Goal: Transaction & Acquisition: Purchase product/service

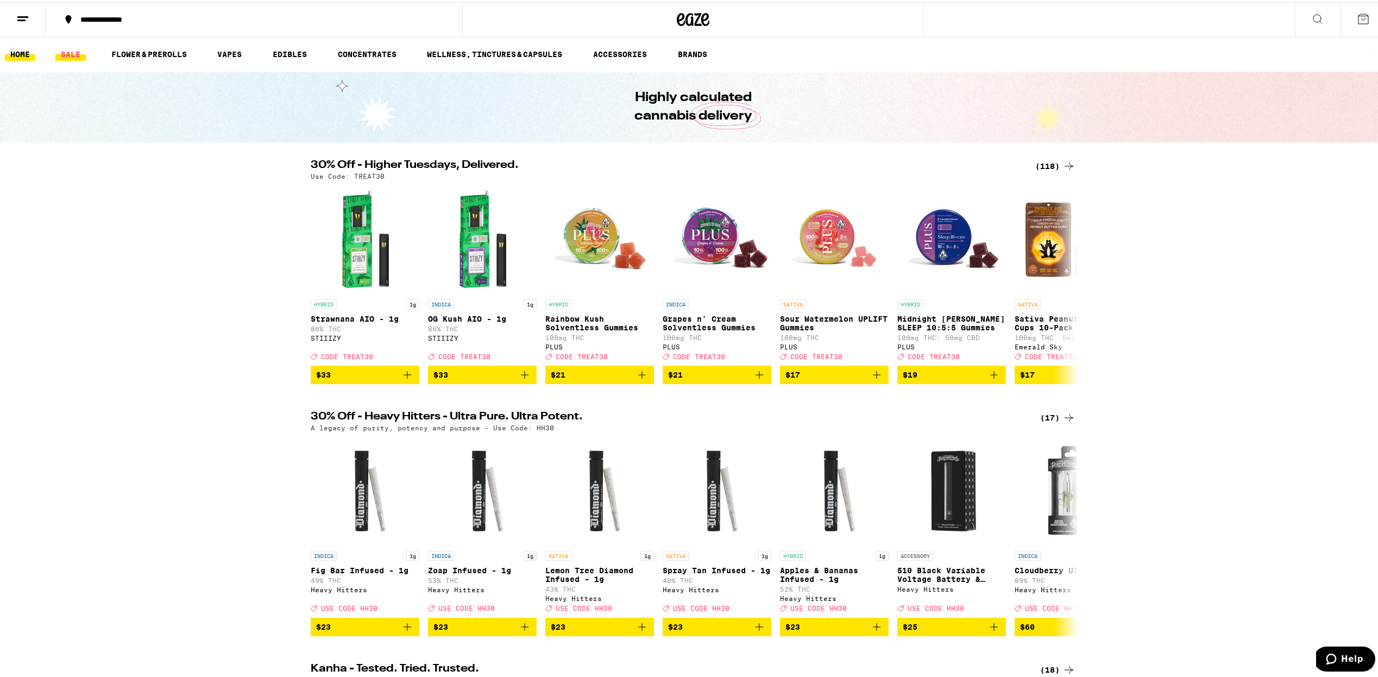
click at [79, 55] on link "SALE" at bounding box center [70, 52] width 30 height 13
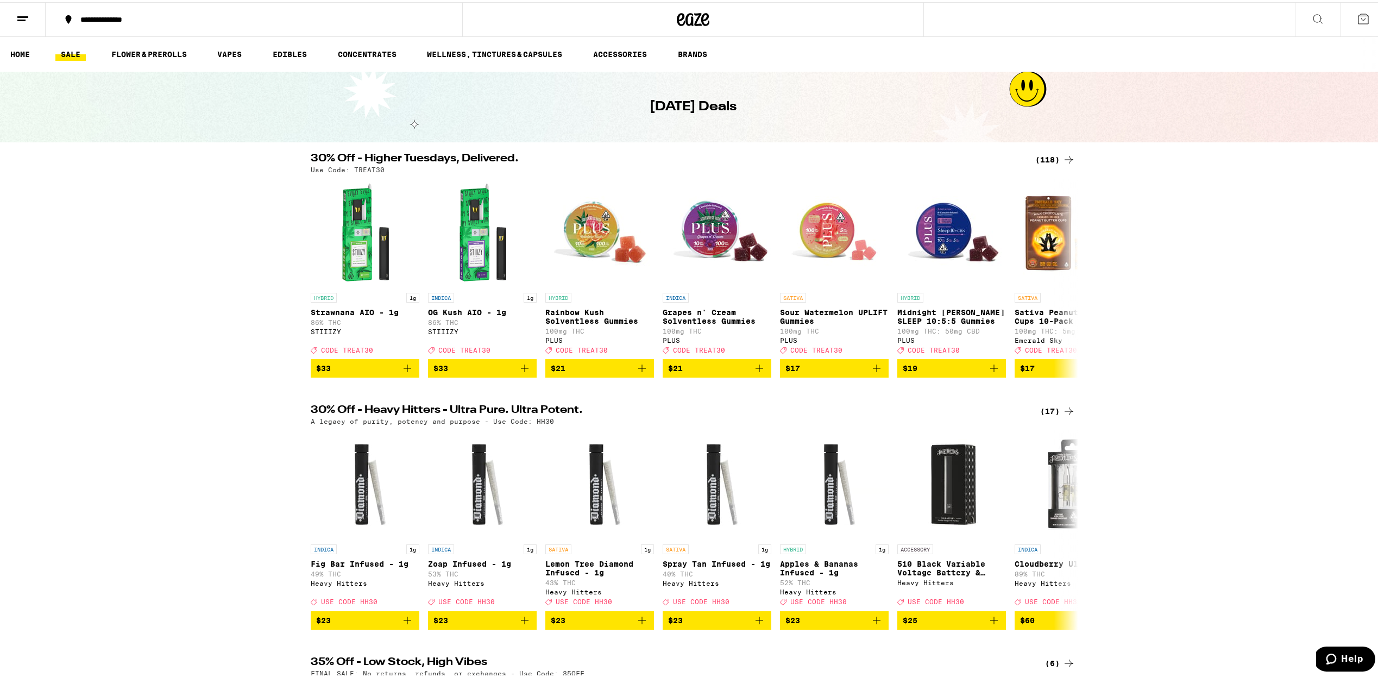
click at [73, 50] on link "SALE" at bounding box center [70, 52] width 30 height 13
click at [1039, 159] on div "(118)" at bounding box center [1055, 157] width 40 height 13
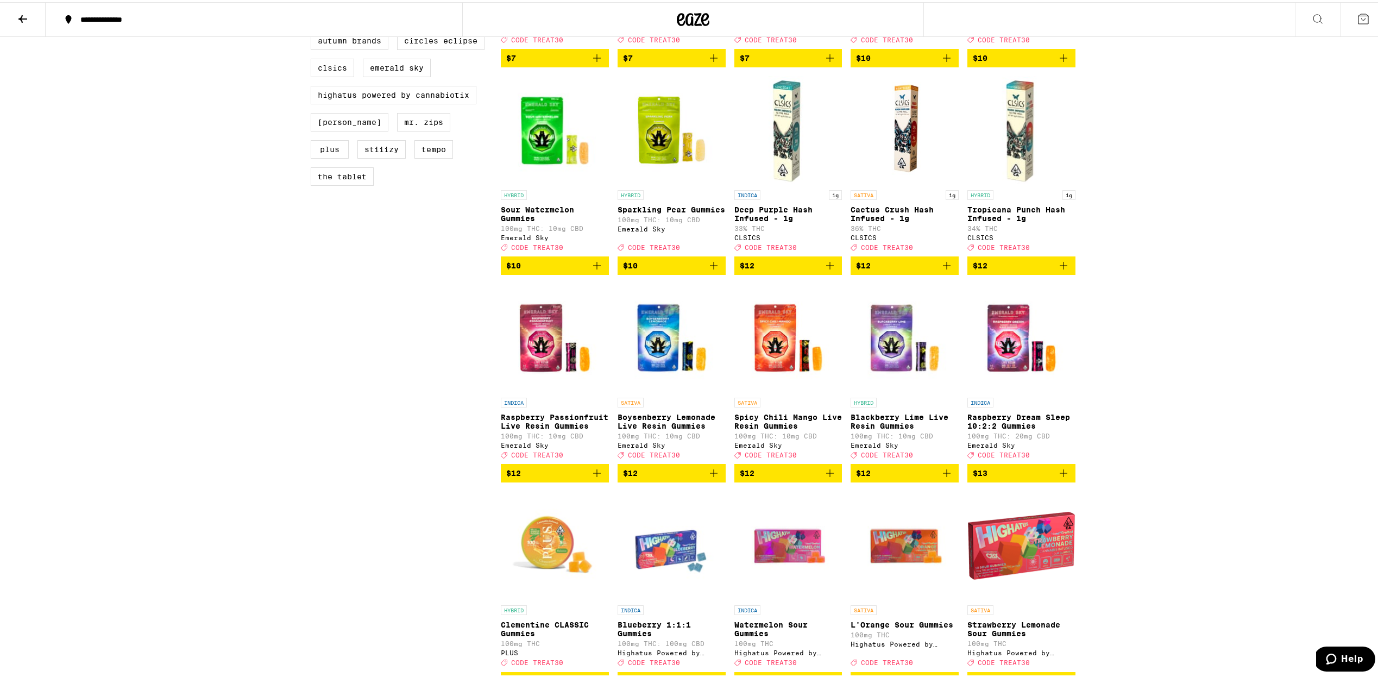
scroll to position [618, 0]
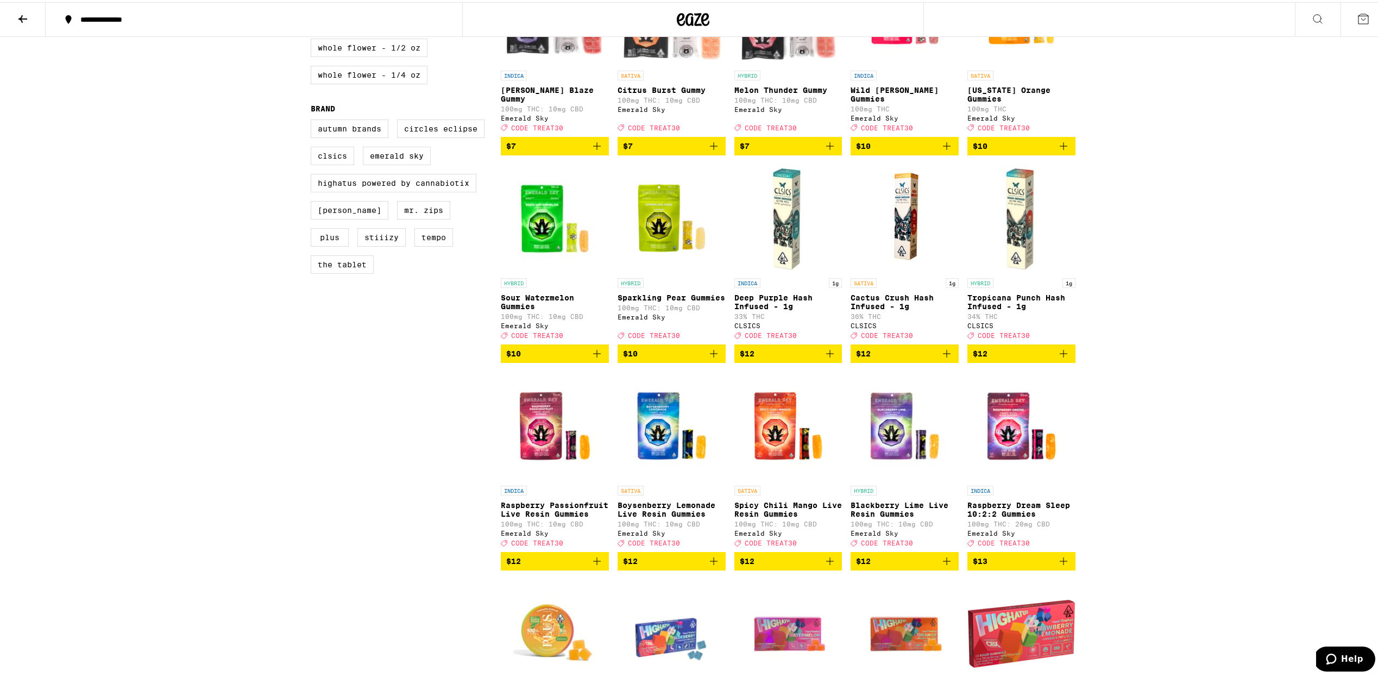
click at [784, 252] on img "Open page for Deep Purple Hash Infused - 1g from CLSICS" at bounding box center [788, 216] width 108 height 109
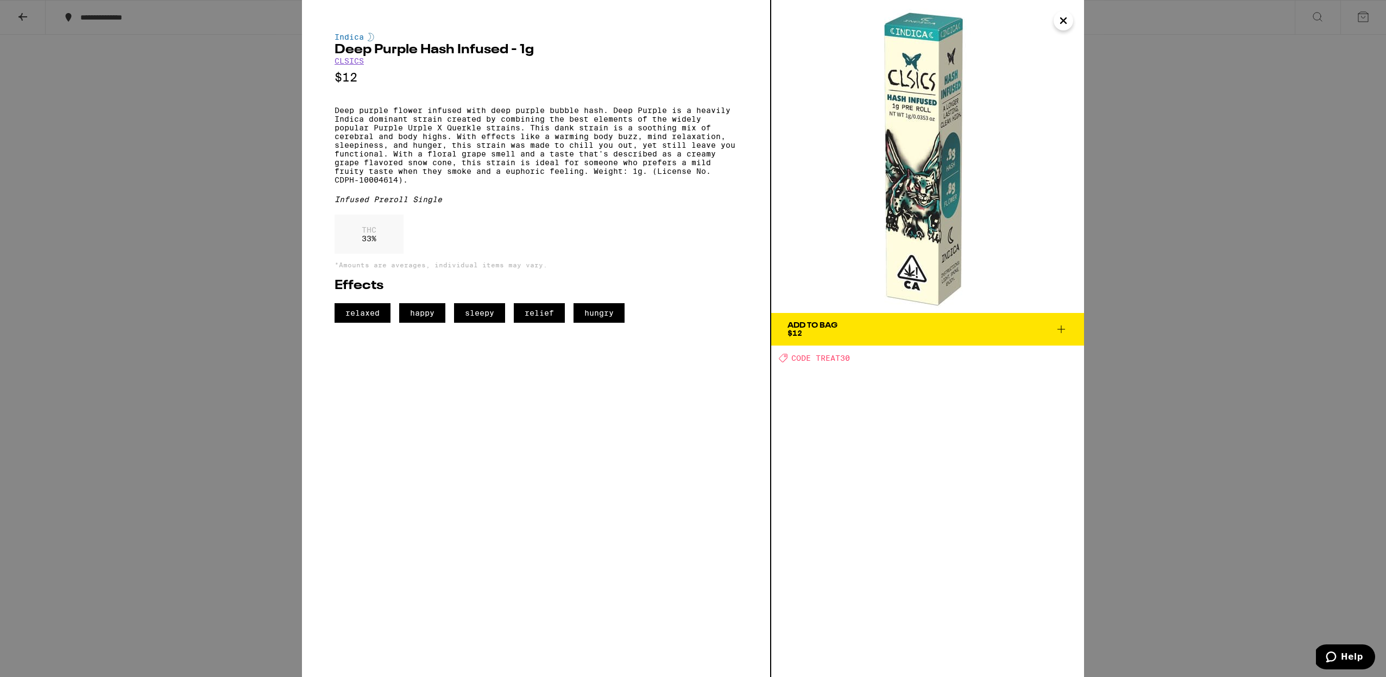
click at [1064, 25] on icon "Close" at bounding box center [1063, 20] width 13 height 16
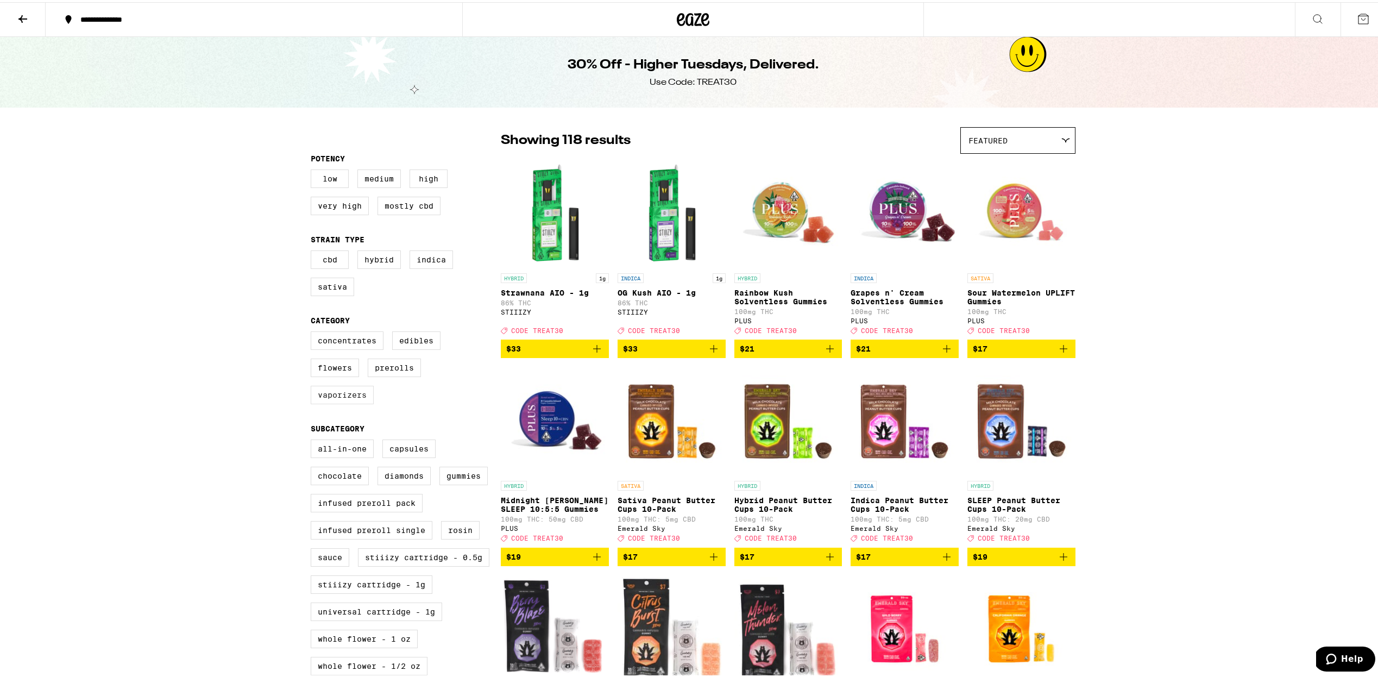
click at [346, 401] on label "Vaporizers" at bounding box center [342, 393] width 63 height 18
click at [313, 331] on input "Vaporizers" at bounding box center [313, 331] width 1 height 1
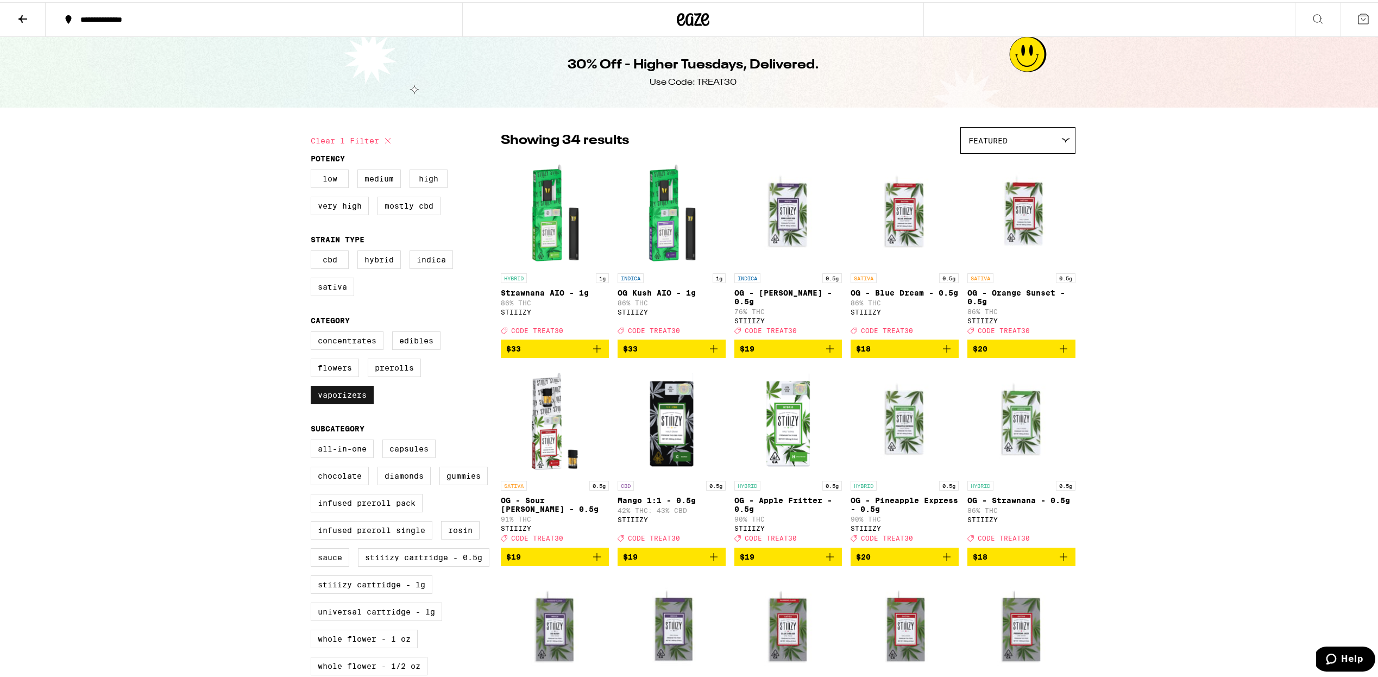
click at [357, 402] on label "Vaporizers" at bounding box center [342, 393] width 63 height 18
click at [313, 331] on input "Vaporizers" at bounding box center [313, 331] width 1 height 1
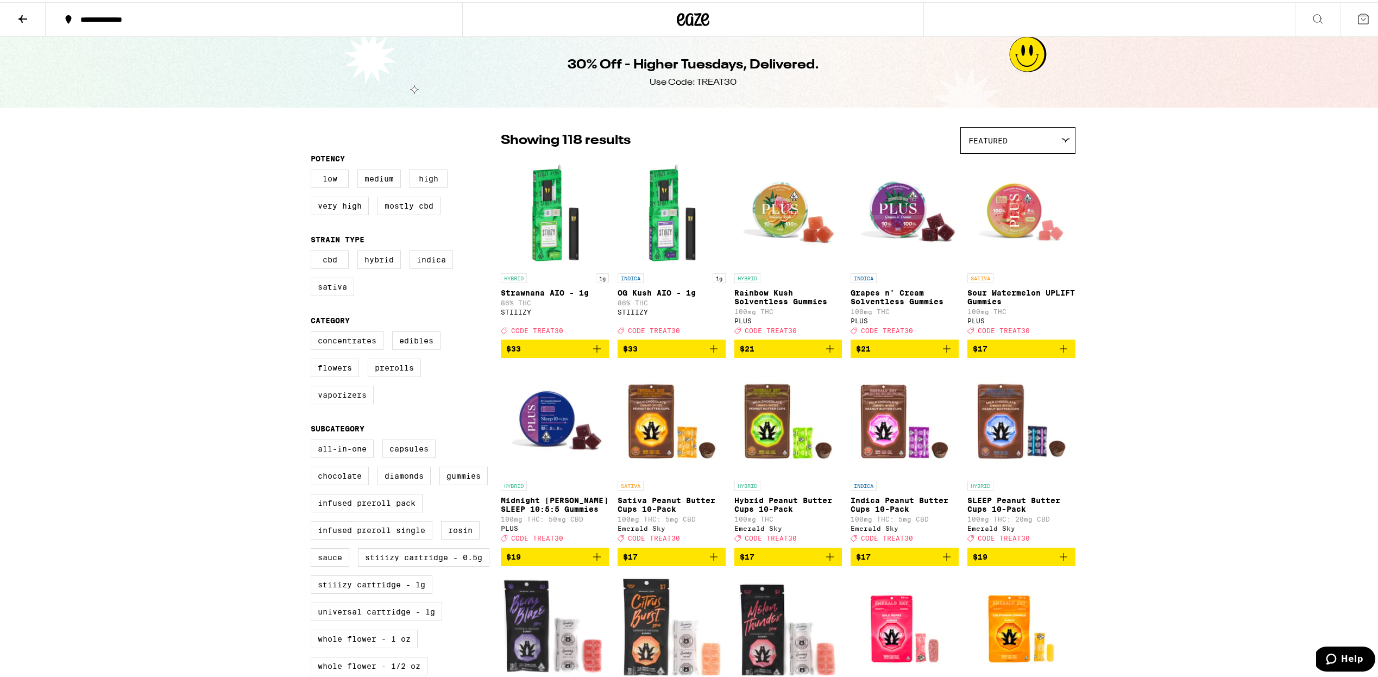
click at [348, 400] on label "Vaporizers" at bounding box center [342, 393] width 63 height 18
click at [313, 331] on input "Vaporizers" at bounding box center [313, 331] width 1 height 1
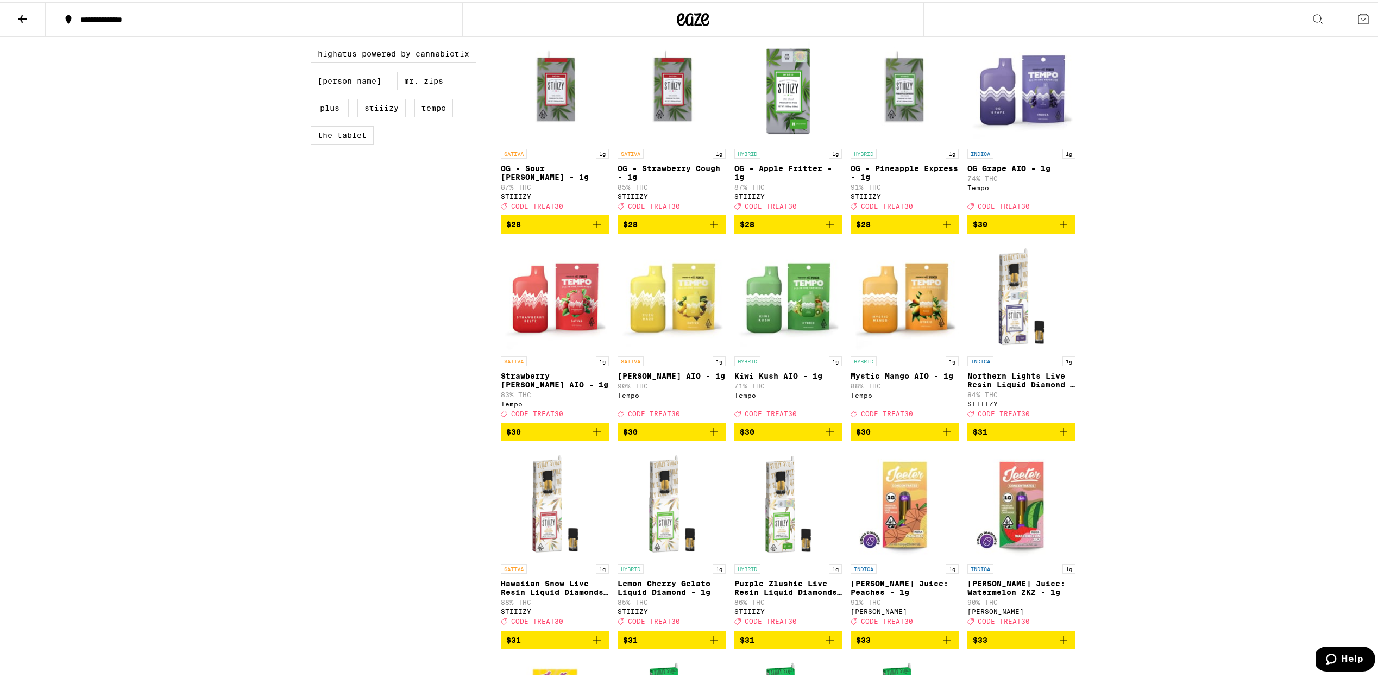
scroll to position [798, 0]
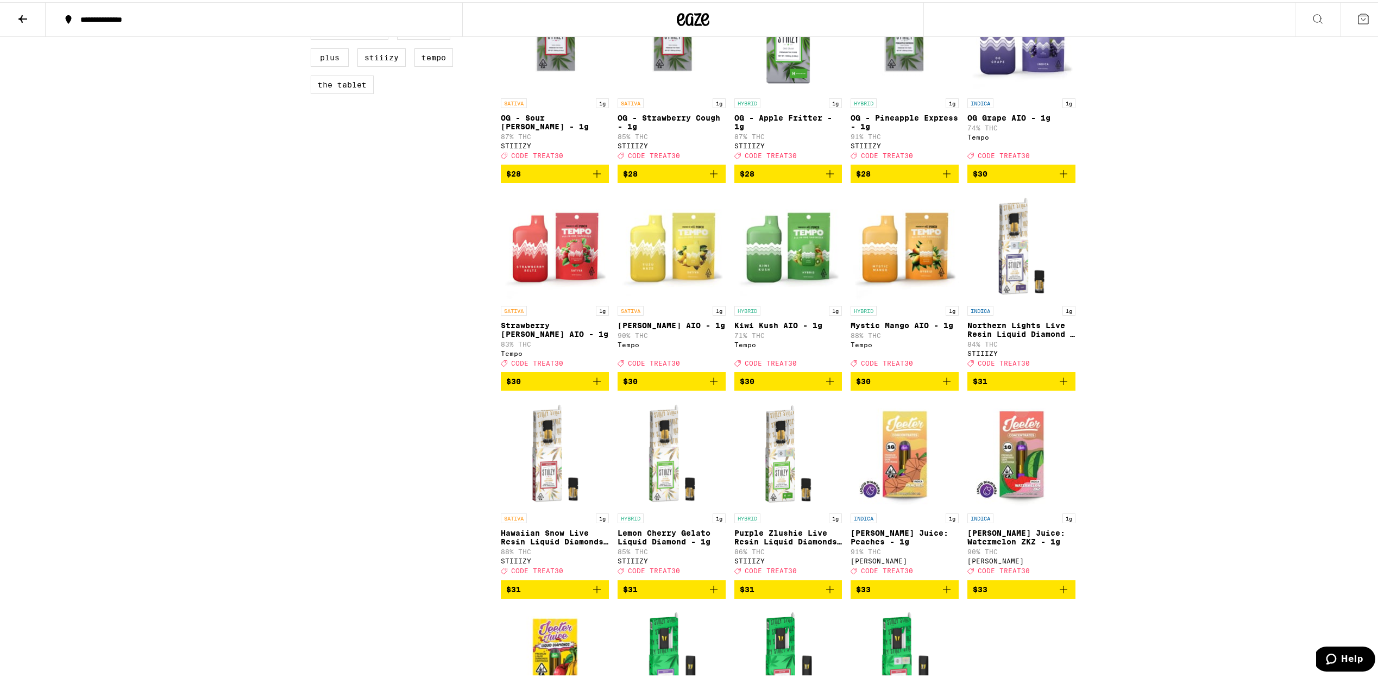
click at [1059, 594] on icon "Add to bag" at bounding box center [1063, 587] width 13 height 13
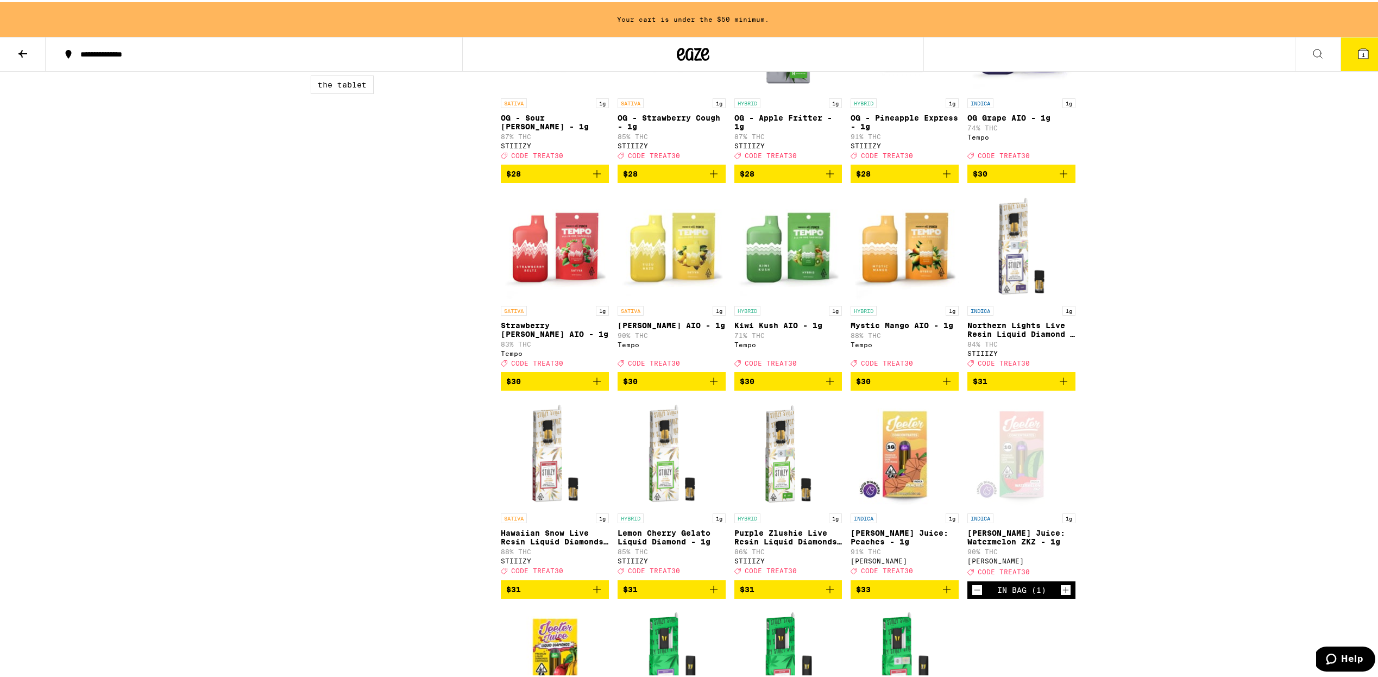
click at [944, 594] on icon "Add to bag" at bounding box center [946, 587] width 13 height 13
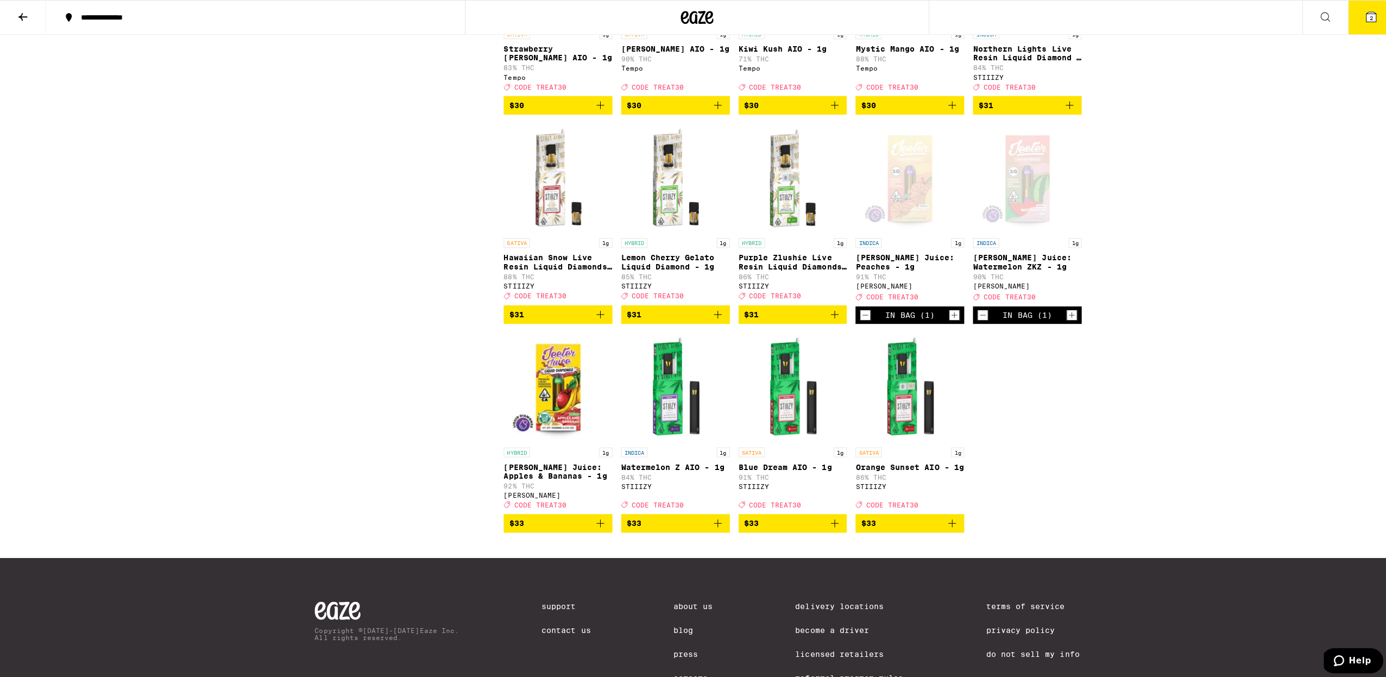
scroll to position [1074, 0]
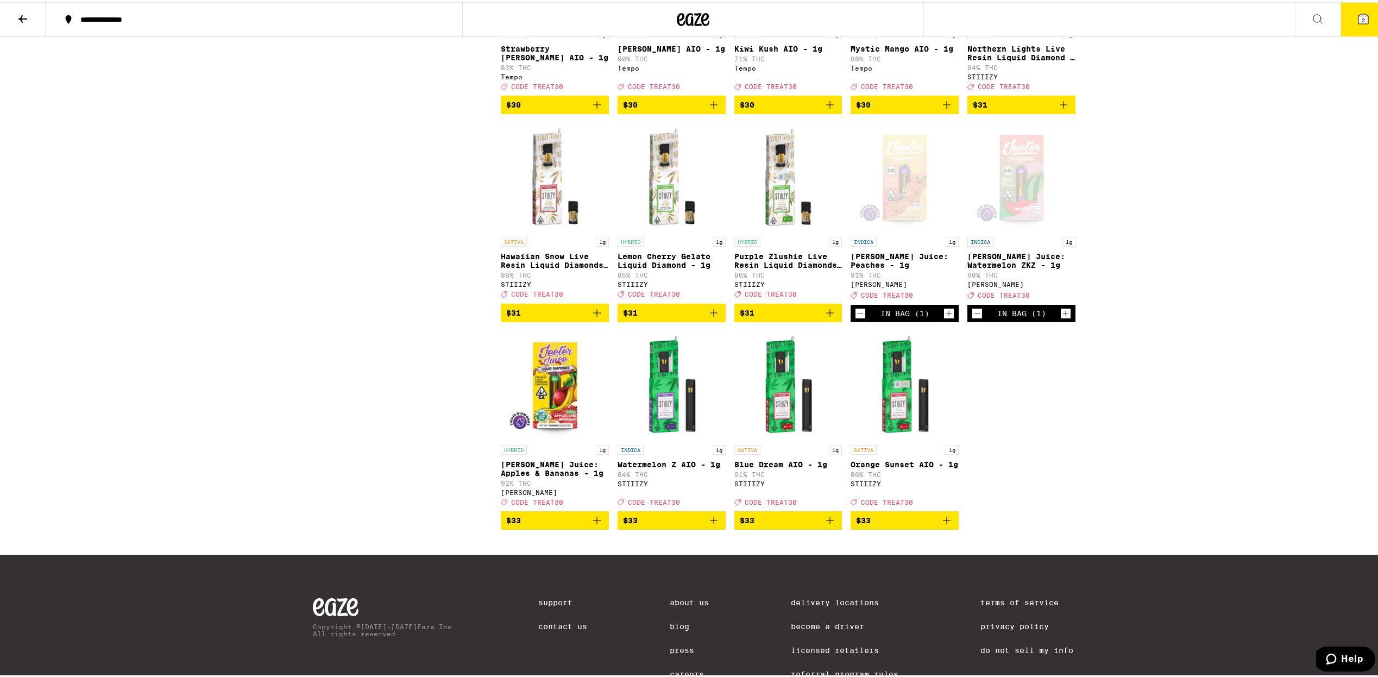
click at [1359, 16] on icon at bounding box center [1364, 17] width 10 height 10
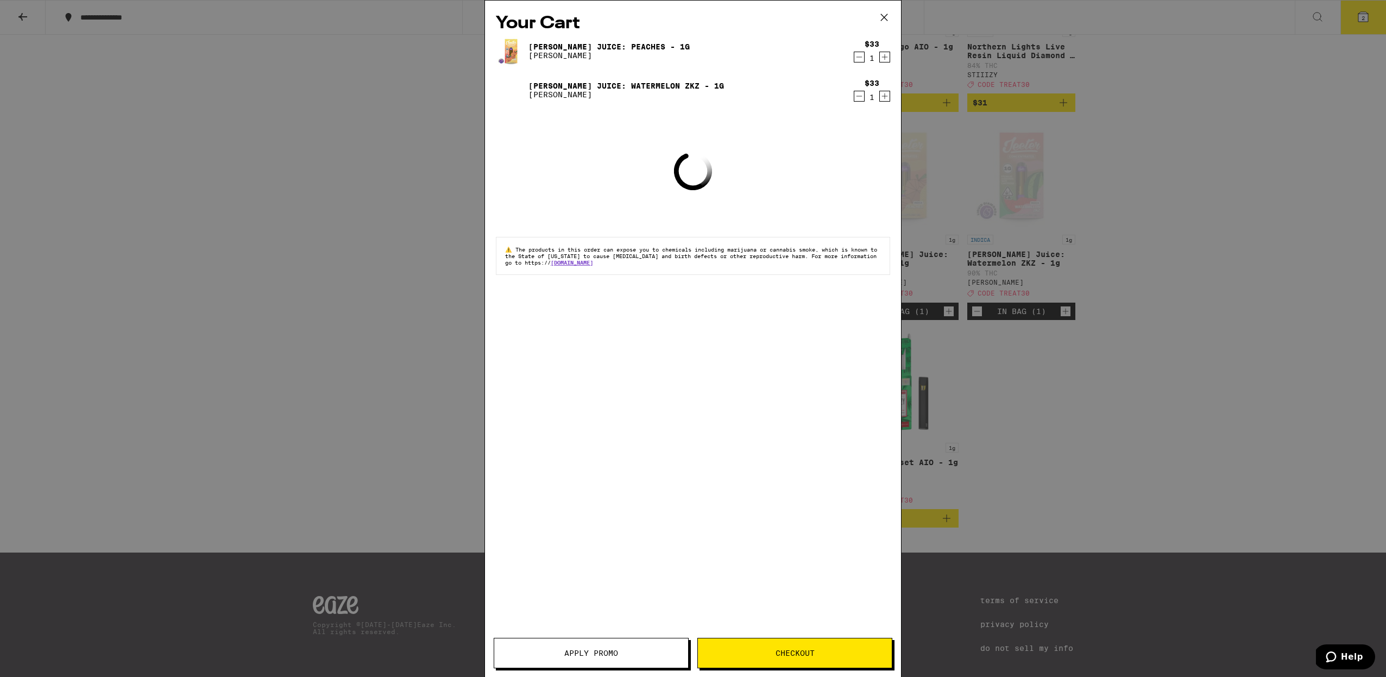
click at [613, 46] on link "[PERSON_NAME] Juice: Peaches - 1g" at bounding box center [609, 46] width 161 height 9
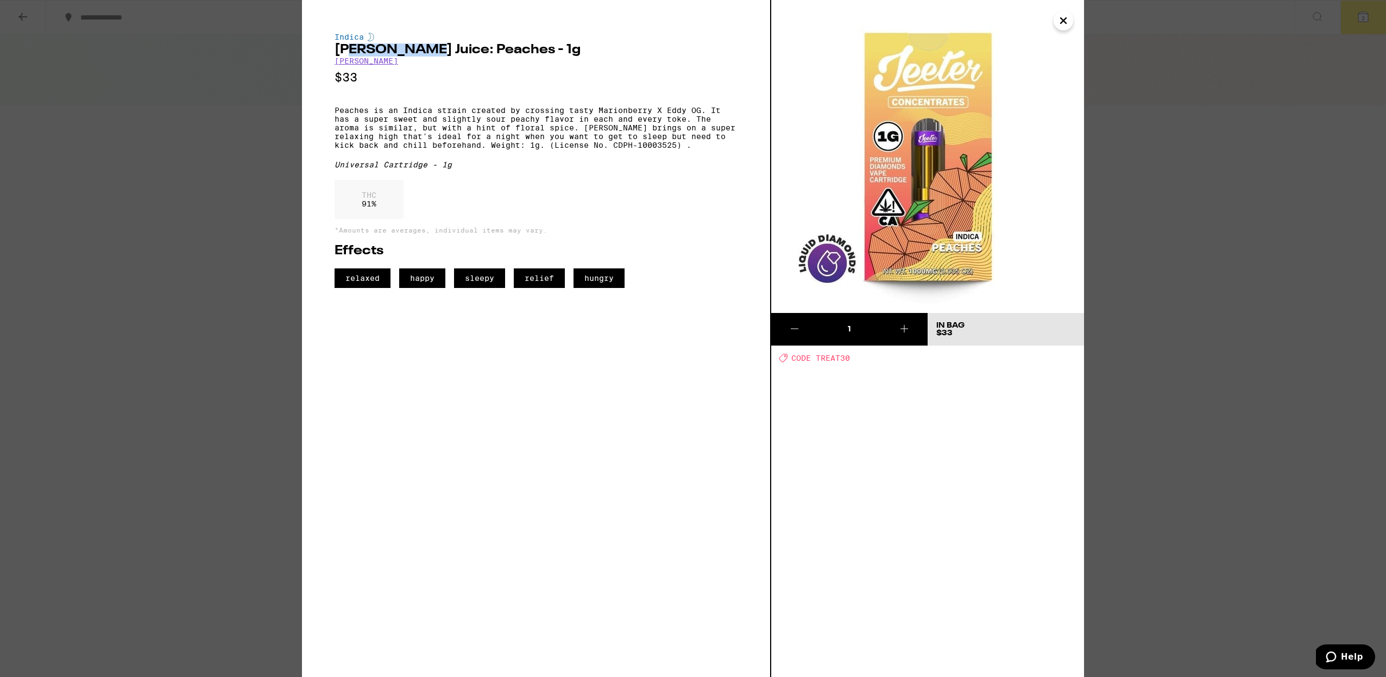
drag, startPoint x: 413, startPoint y: 51, endPoint x: 344, endPoint y: 52, distance: 69.0
click at [344, 52] on h2 "[PERSON_NAME] Juice: Peaches - 1g" at bounding box center [536, 49] width 403 height 13
click at [335, 51] on h2 "[PERSON_NAME] Juice: Peaches - 1g" at bounding box center [536, 49] width 403 height 13
drag, startPoint x: 349, startPoint y: 49, endPoint x: 413, endPoint y: 47, distance: 64.2
click at [413, 47] on h2 "[PERSON_NAME] Juice: Peaches - 1g" at bounding box center [536, 49] width 403 height 13
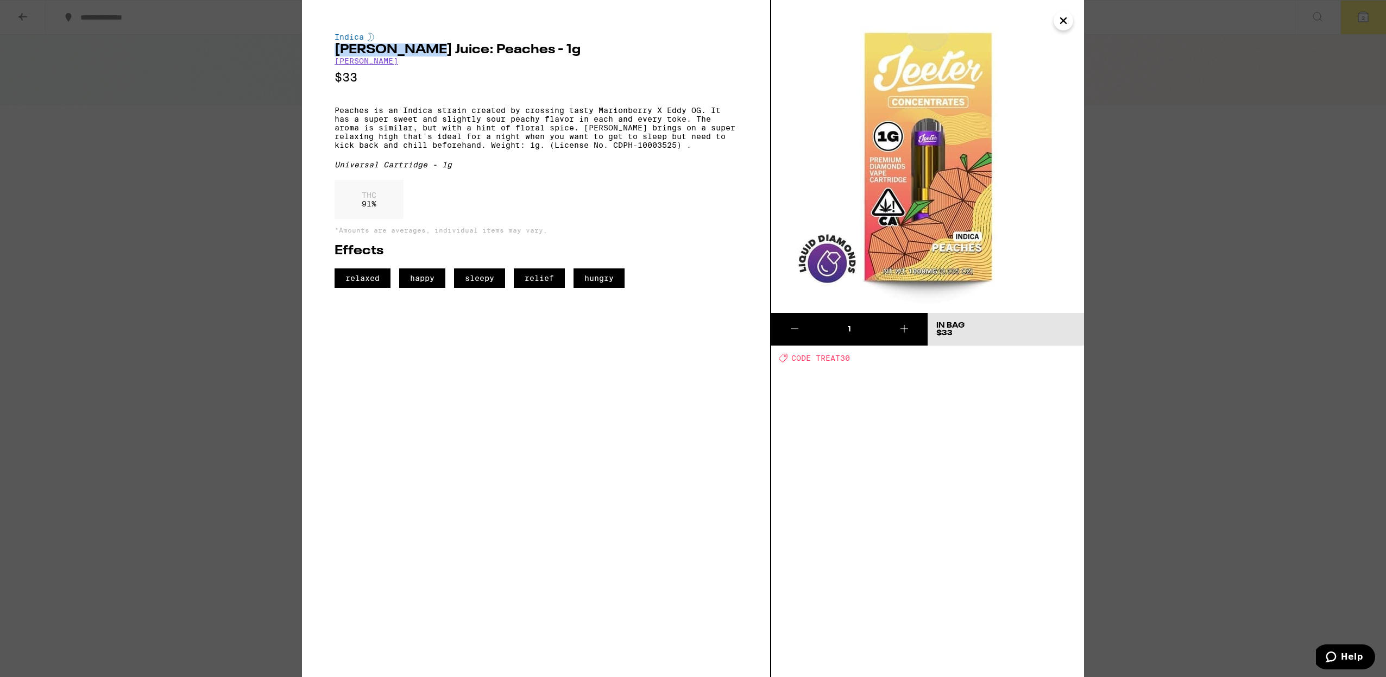
copy h2 "[PERSON_NAME] Juice"
click at [1063, 21] on icon "Close" at bounding box center [1063, 20] width 5 height 5
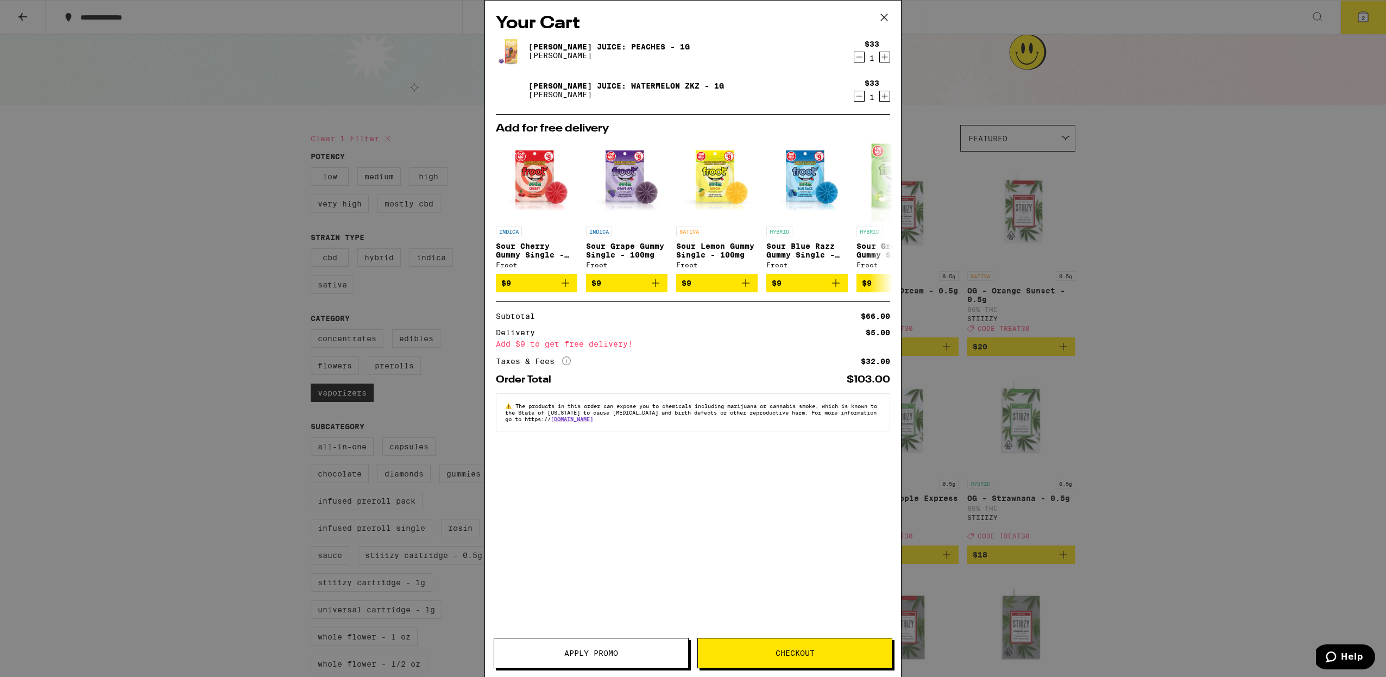
click at [883, 16] on icon at bounding box center [884, 17] width 7 height 7
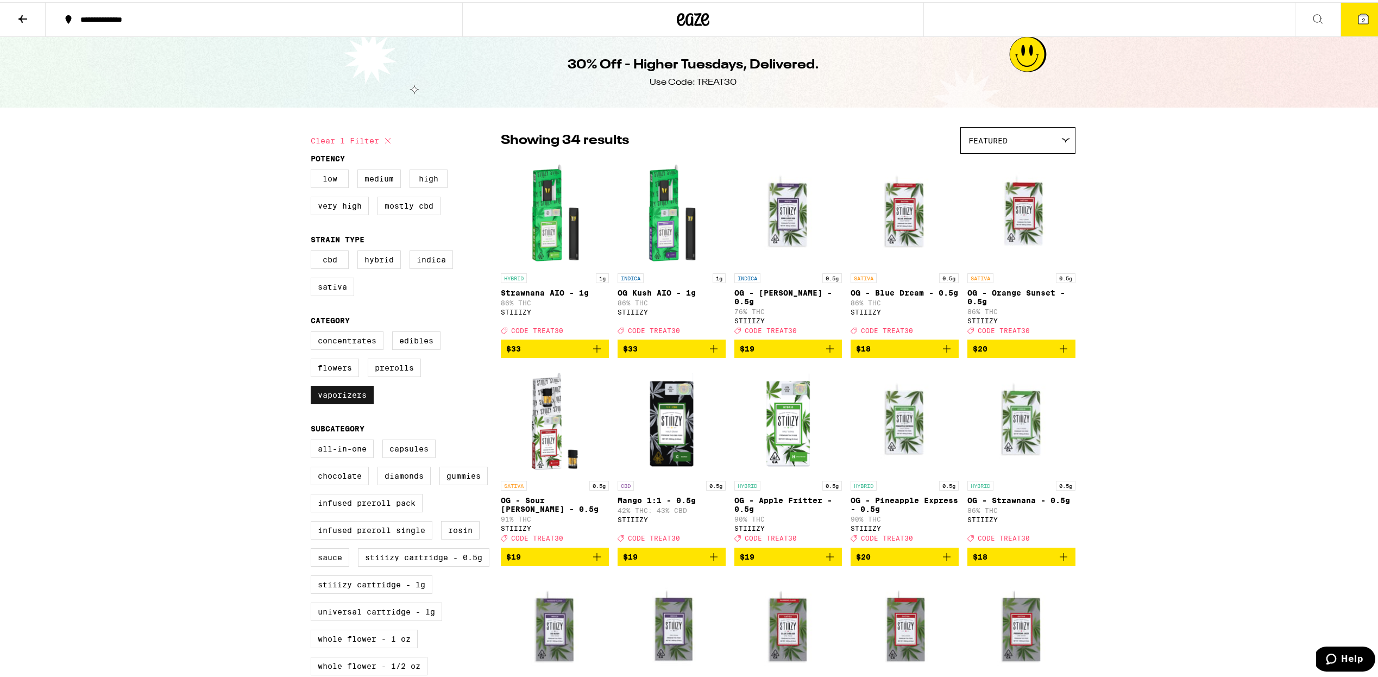
click at [337, 402] on label "Vaporizers" at bounding box center [342, 393] width 63 height 18
click at [313, 331] on input "Vaporizers" at bounding box center [313, 331] width 1 height 1
checkbox input "false"
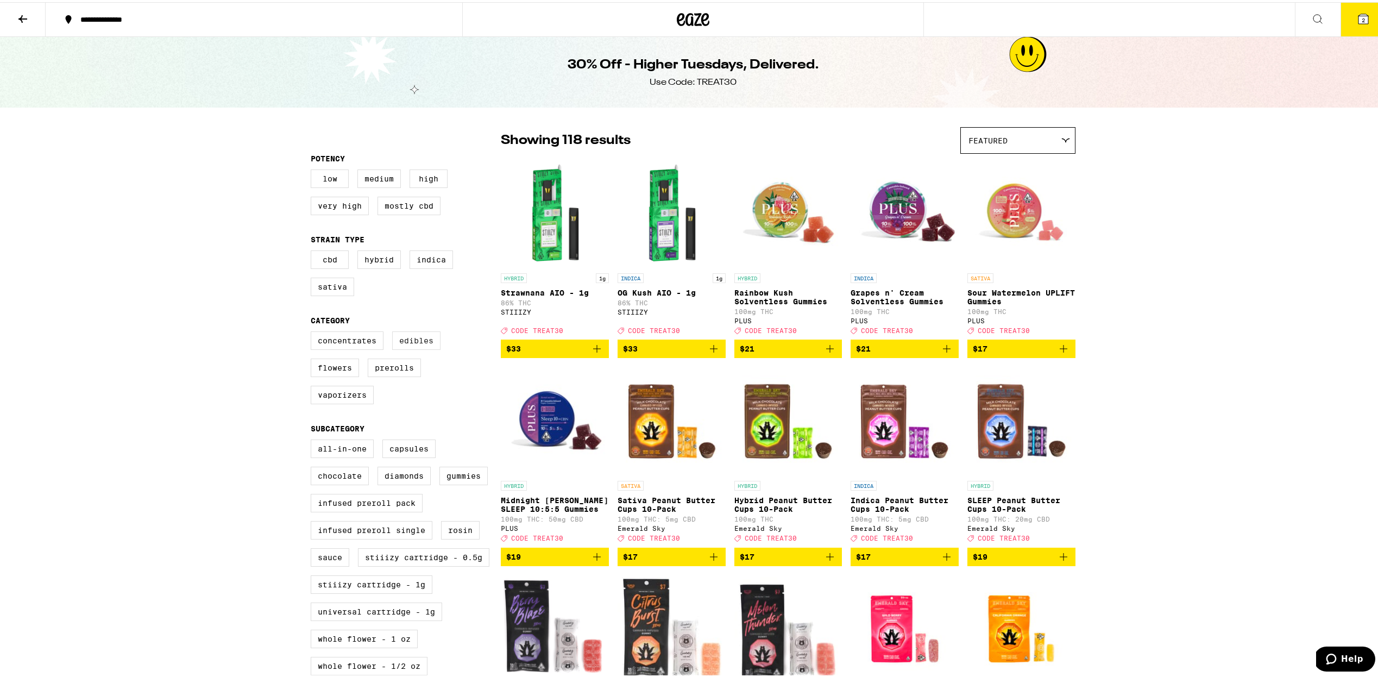
click at [418, 343] on label "Edibles" at bounding box center [416, 338] width 48 height 18
click at [313, 331] on input "Edibles" at bounding box center [313, 331] width 1 height 1
checkbox input "true"
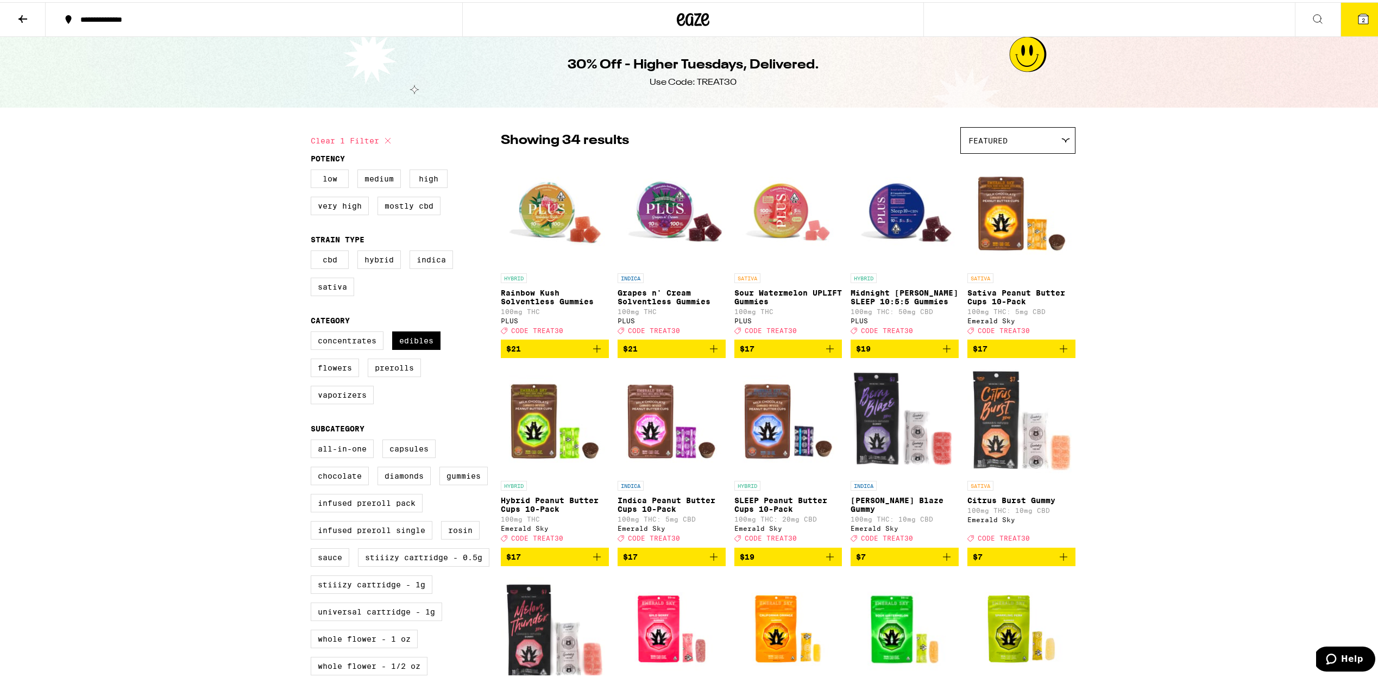
click at [943, 350] on icon "Add to bag" at bounding box center [947, 347] width 8 height 8
click at [1359, 15] on icon at bounding box center [1364, 17] width 10 height 10
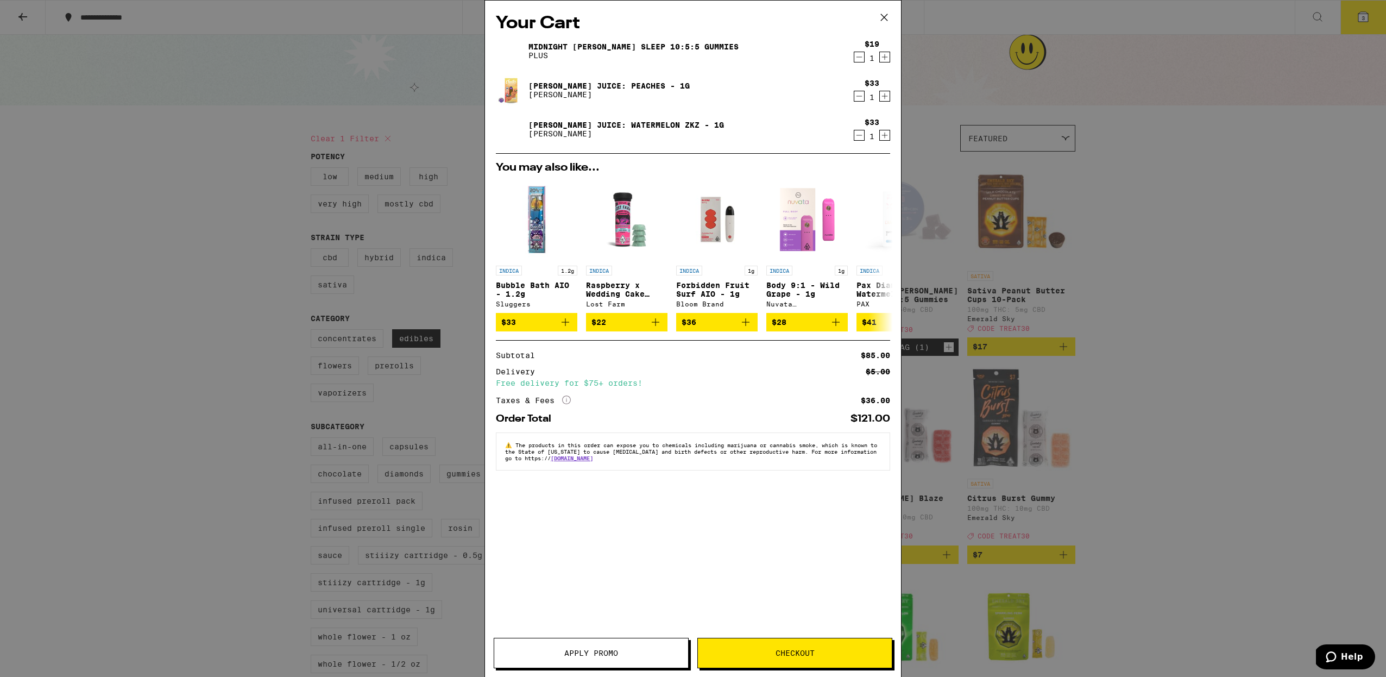
click at [580, 663] on button "Apply Promo" at bounding box center [591, 653] width 195 height 30
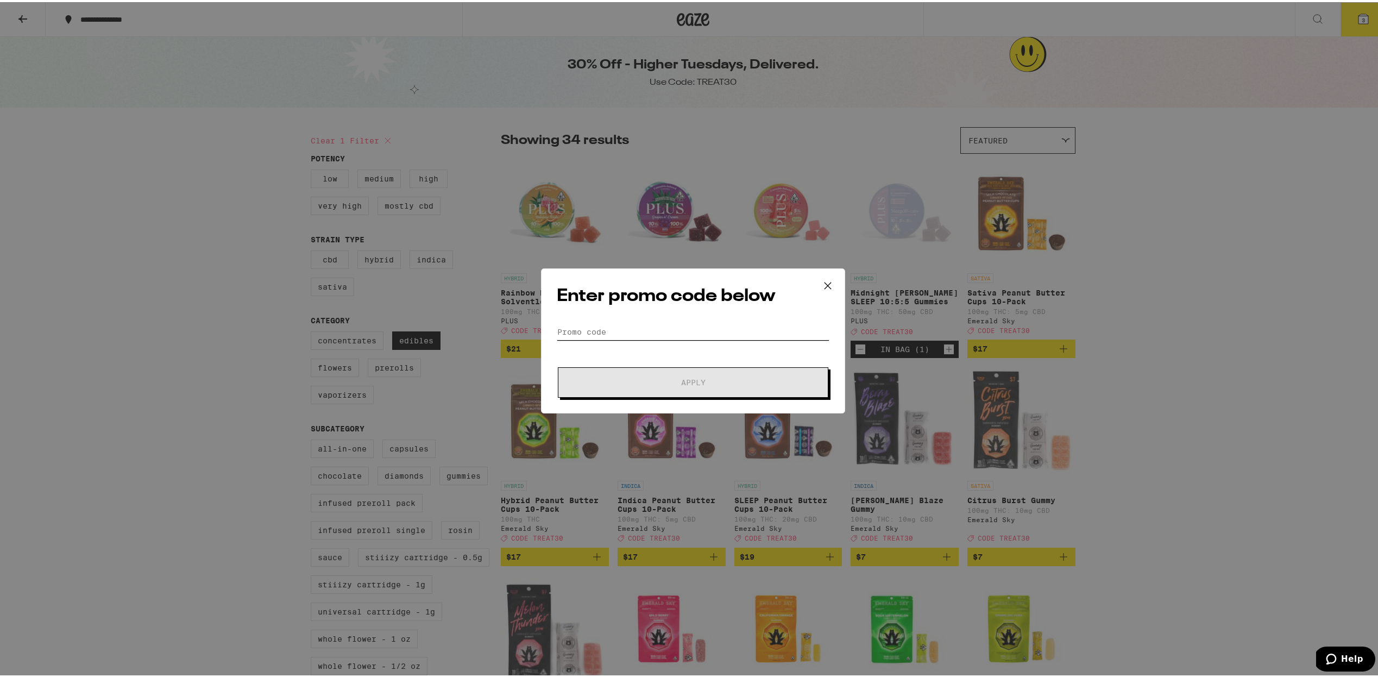
click at [618, 322] on input "Promo Code" at bounding box center [693, 330] width 273 height 16
type input "TREAT30"
click at [558, 365] on button "Apply" at bounding box center [693, 380] width 271 height 30
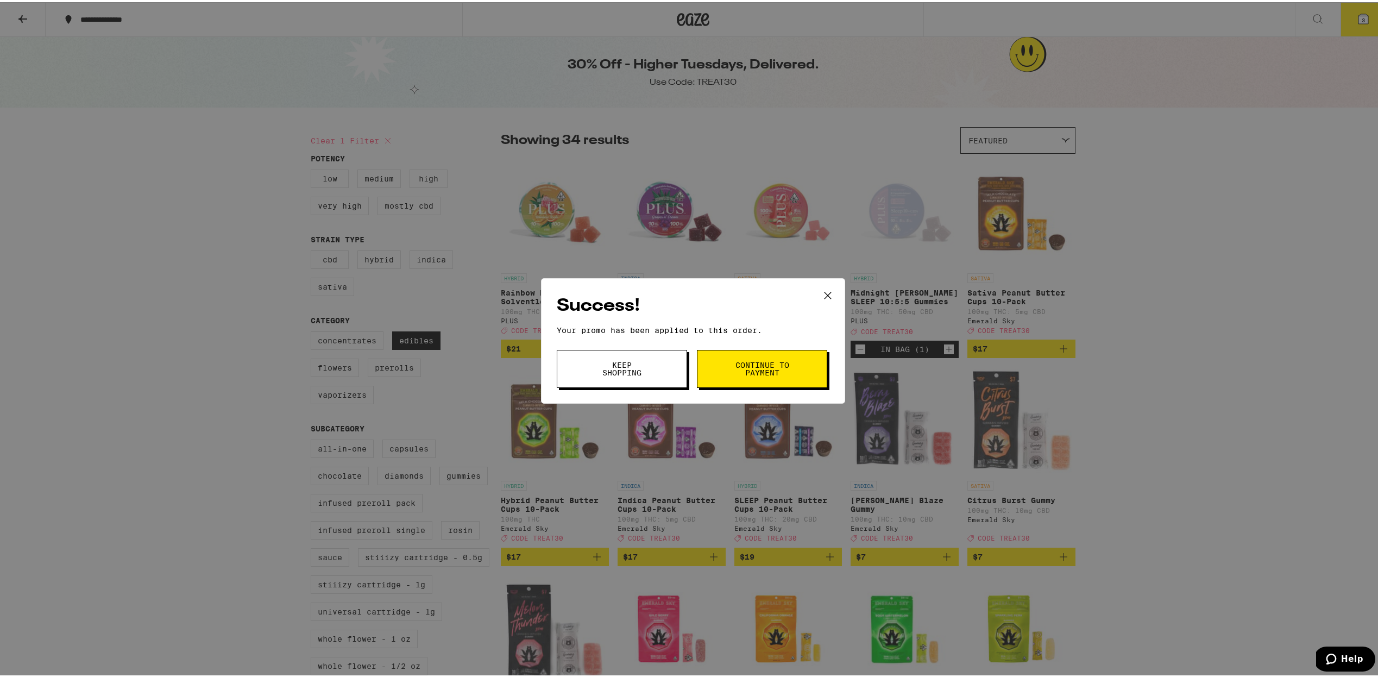
click at [758, 369] on span "Continue to payment" at bounding box center [761, 366] width 55 height 15
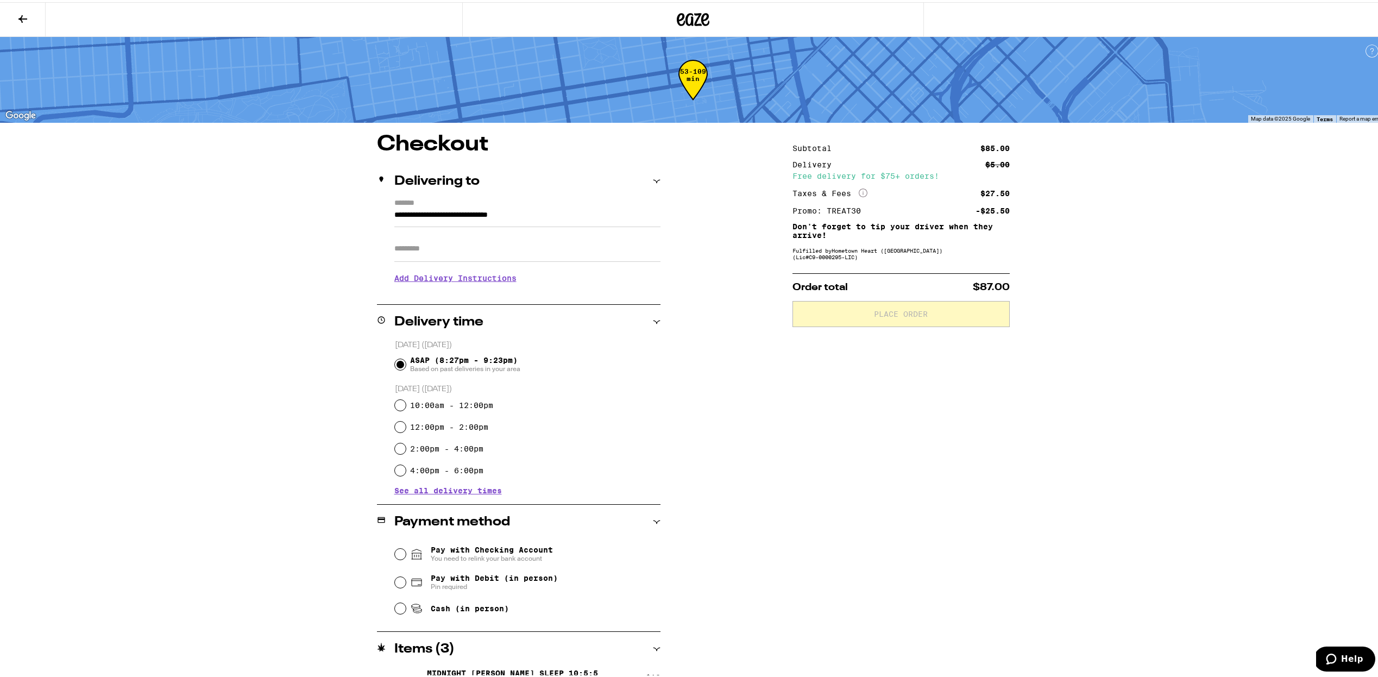
click at [481, 247] on input "Apt/Suite" at bounding box center [527, 247] width 266 height 26
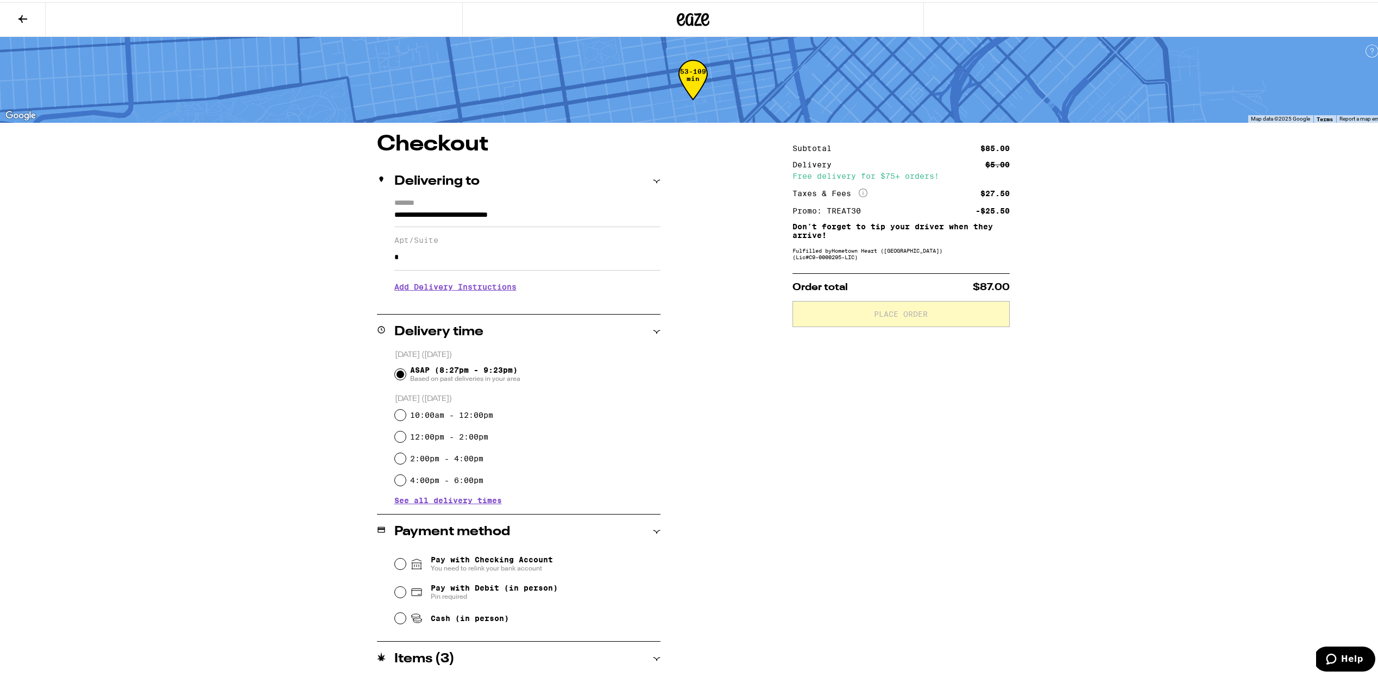
type input "*"
click at [241, 286] on div "**********" at bounding box center [693, 396] width 1386 height 792
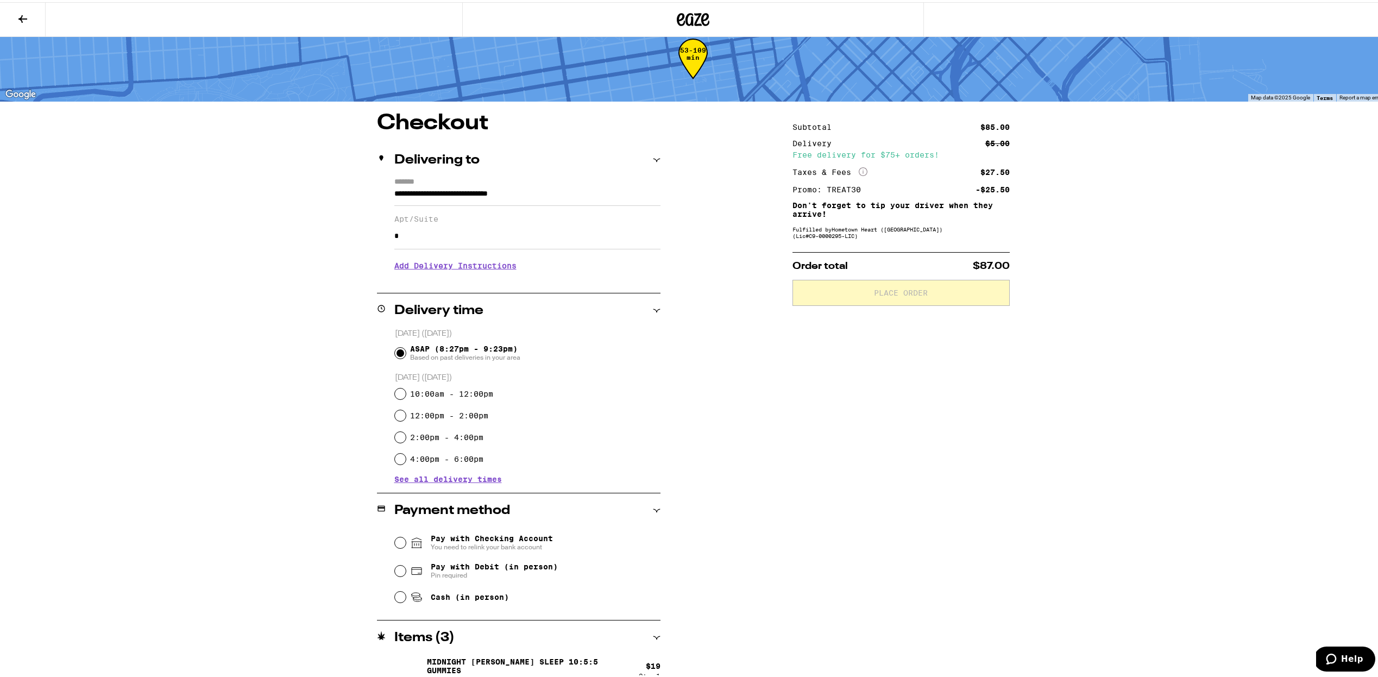
scroll to position [26, 0]
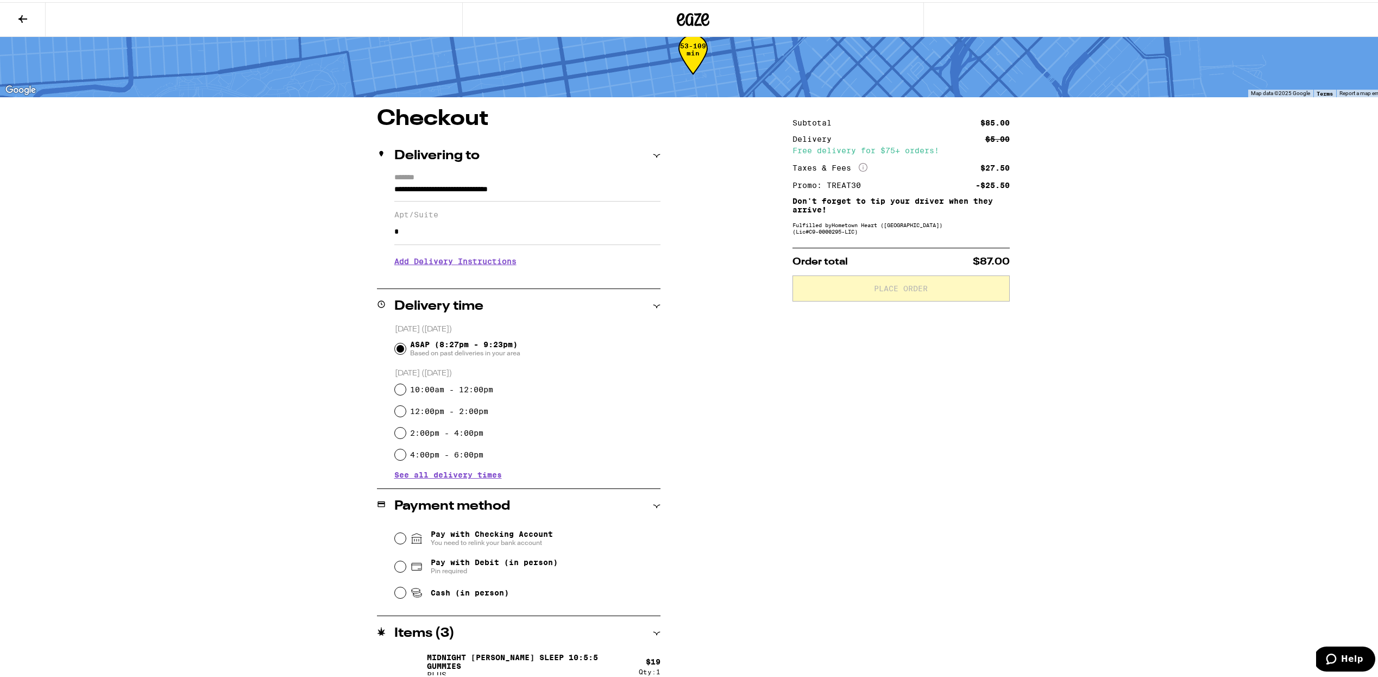
click at [467, 597] on span "Cash (in person)" at bounding box center [459, 590] width 99 height 13
click at [406, 596] on input "Cash (in person)" at bounding box center [400, 590] width 11 height 11
radio input "true"
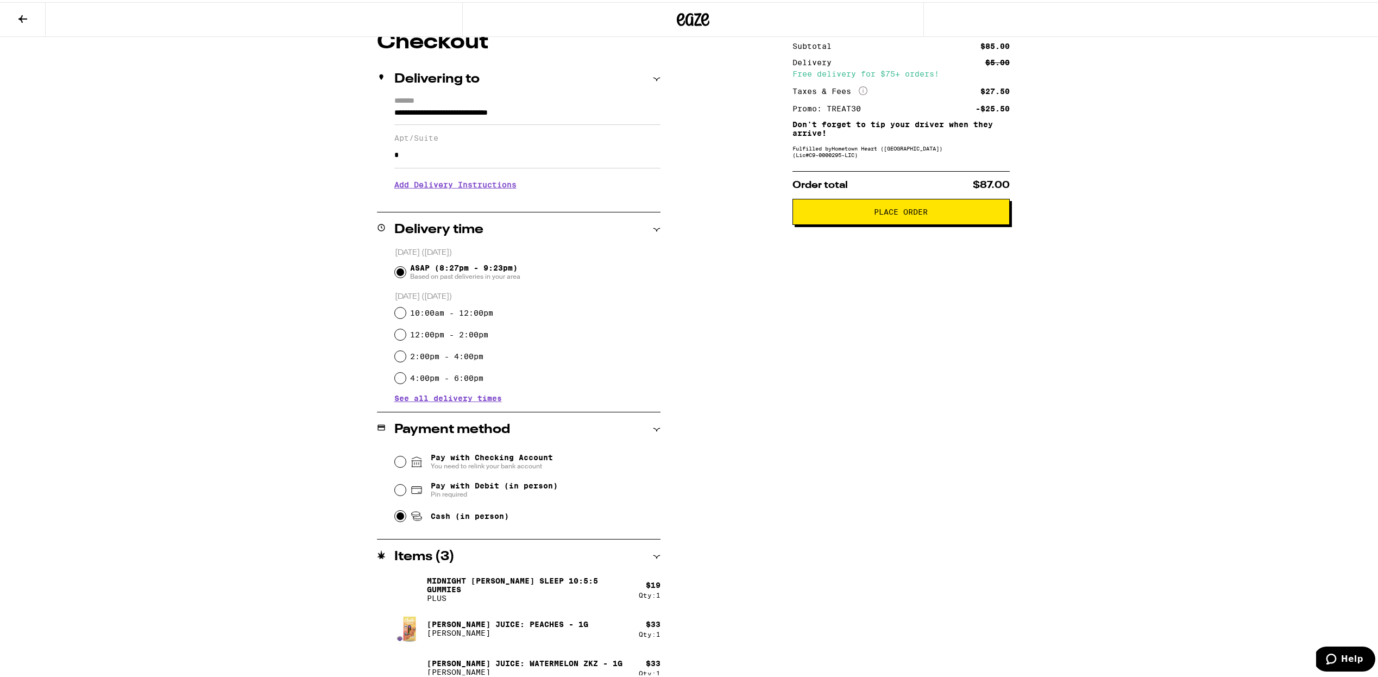
scroll to position [115, 0]
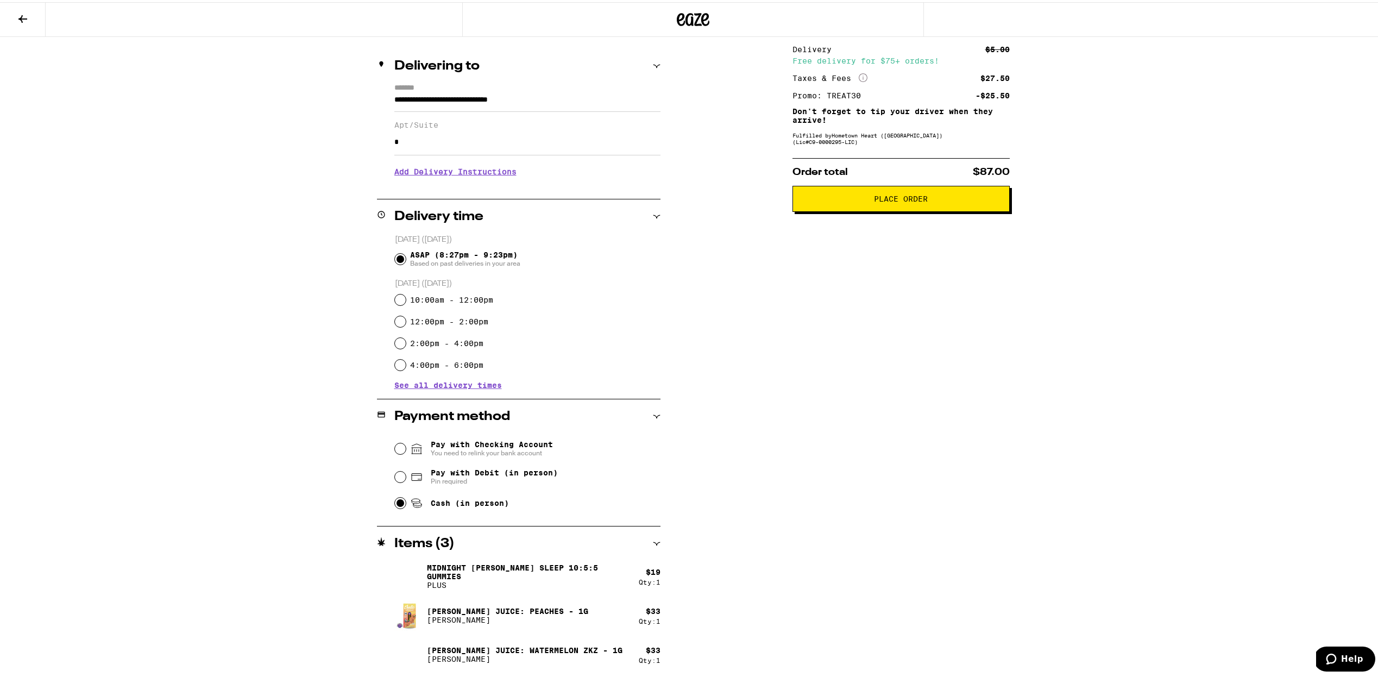
click at [900, 197] on span "Place Order" at bounding box center [901, 197] width 54 height 8
